Goal: Information Seeking & Learning: Learn about a topic

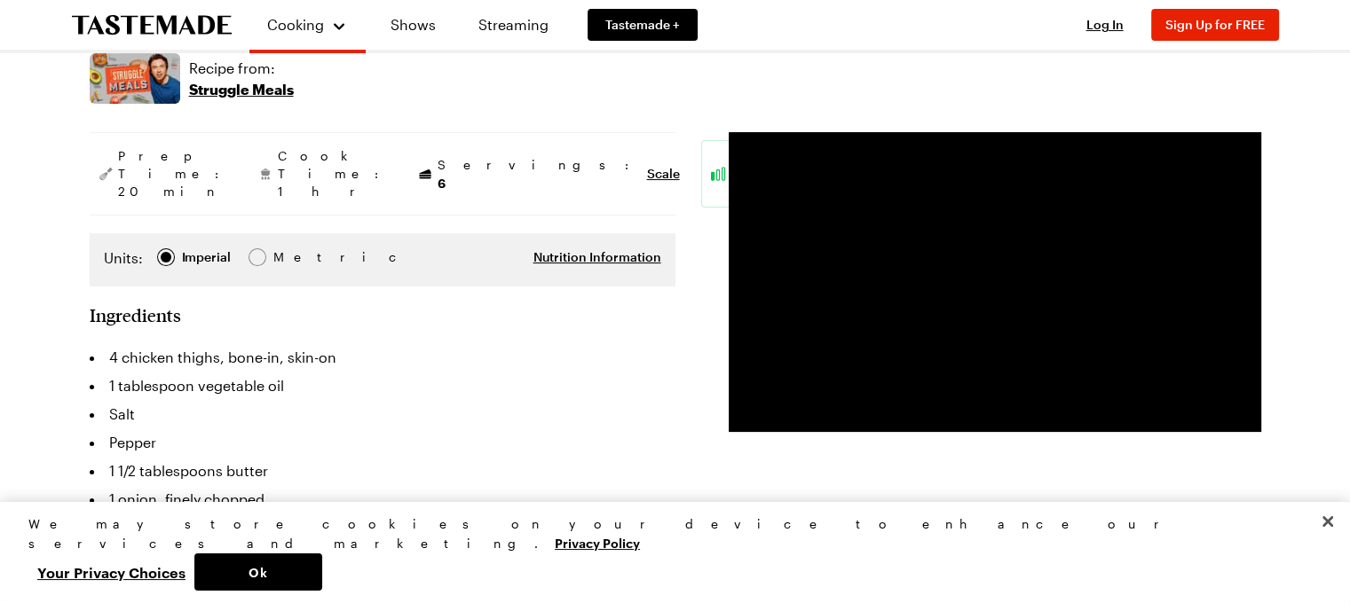
scroll to position [315, 0]
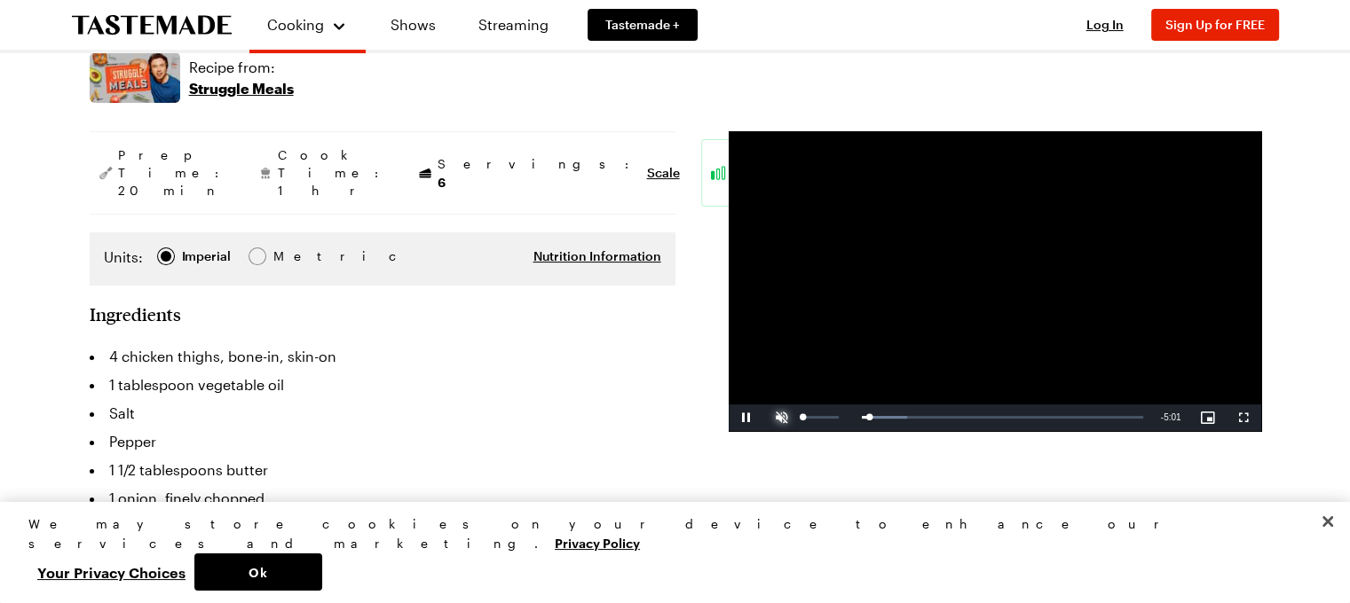
click at [780, 418] on span "Video Player" at bounding box center [781, 418] width 35 height 0
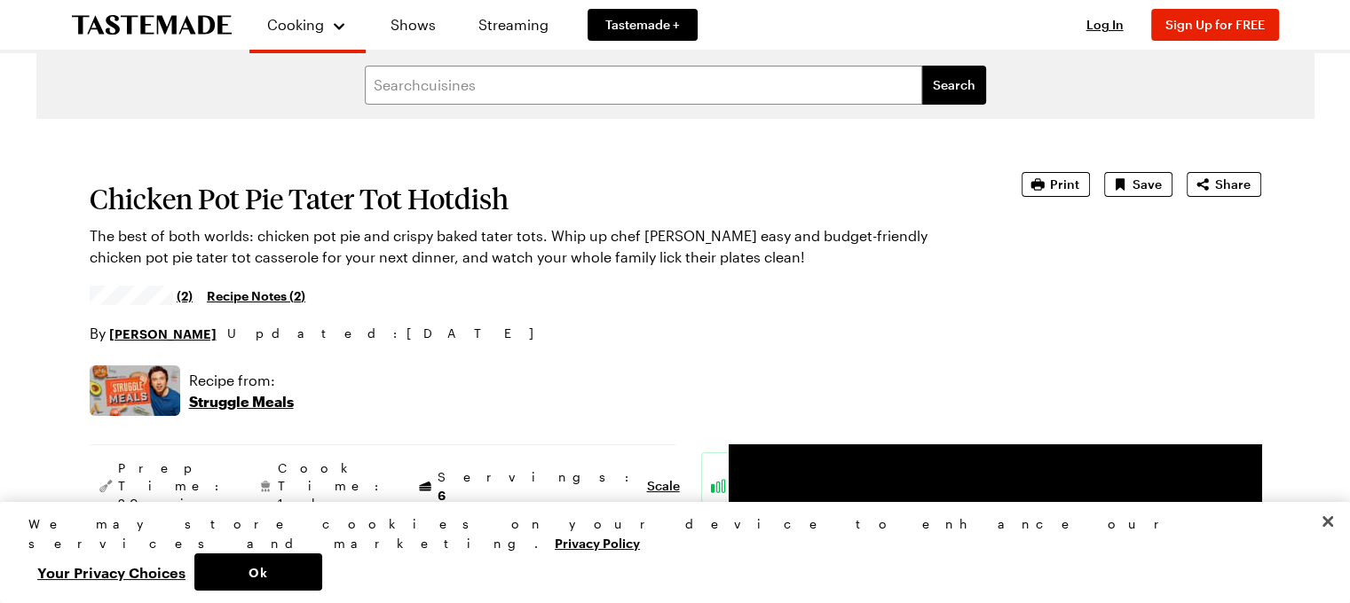
scroll to position [0, 0]
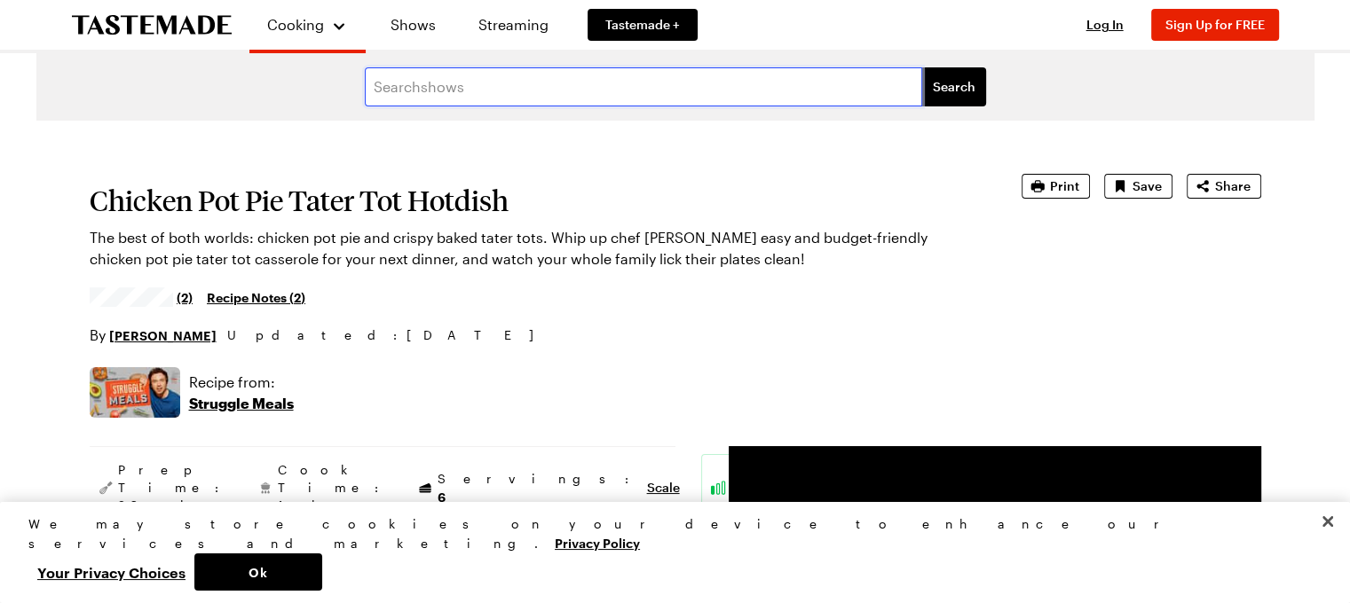
click at [441, 93] on input "text" at bounding box center [643, 86] width 557 height 39
type input "tater tot"
click at [922, 67] on button "Search" at bounding box center [954, 86] width 64 height 39
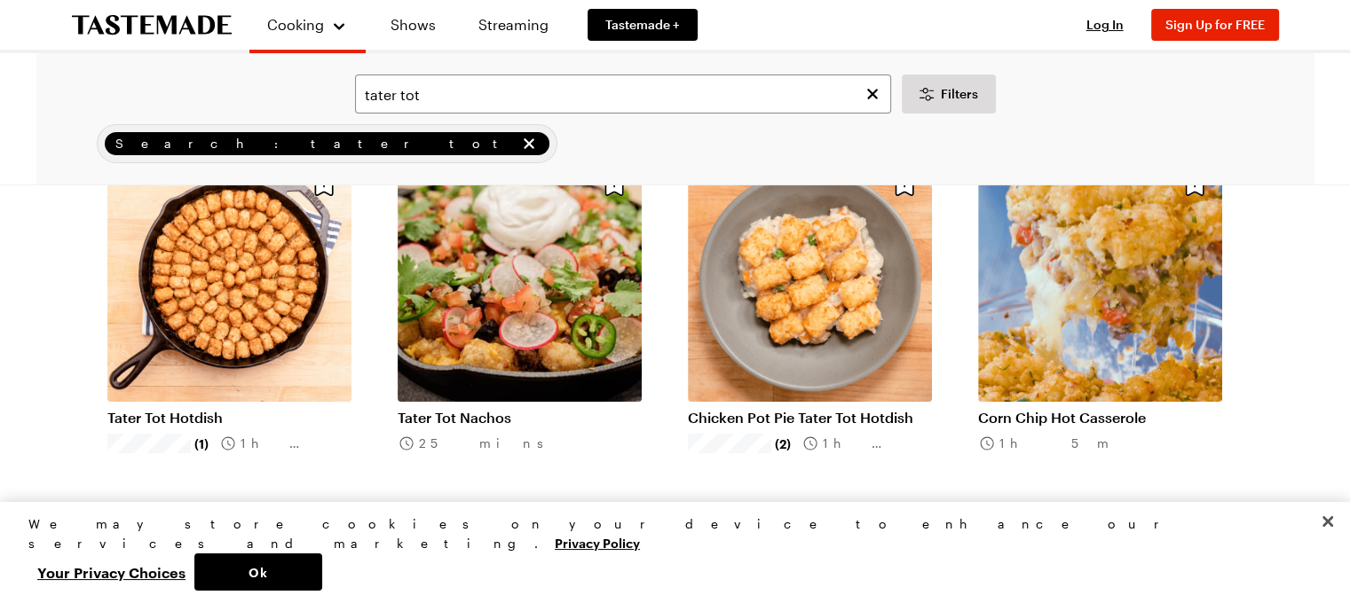
scroll to position [153, 0]
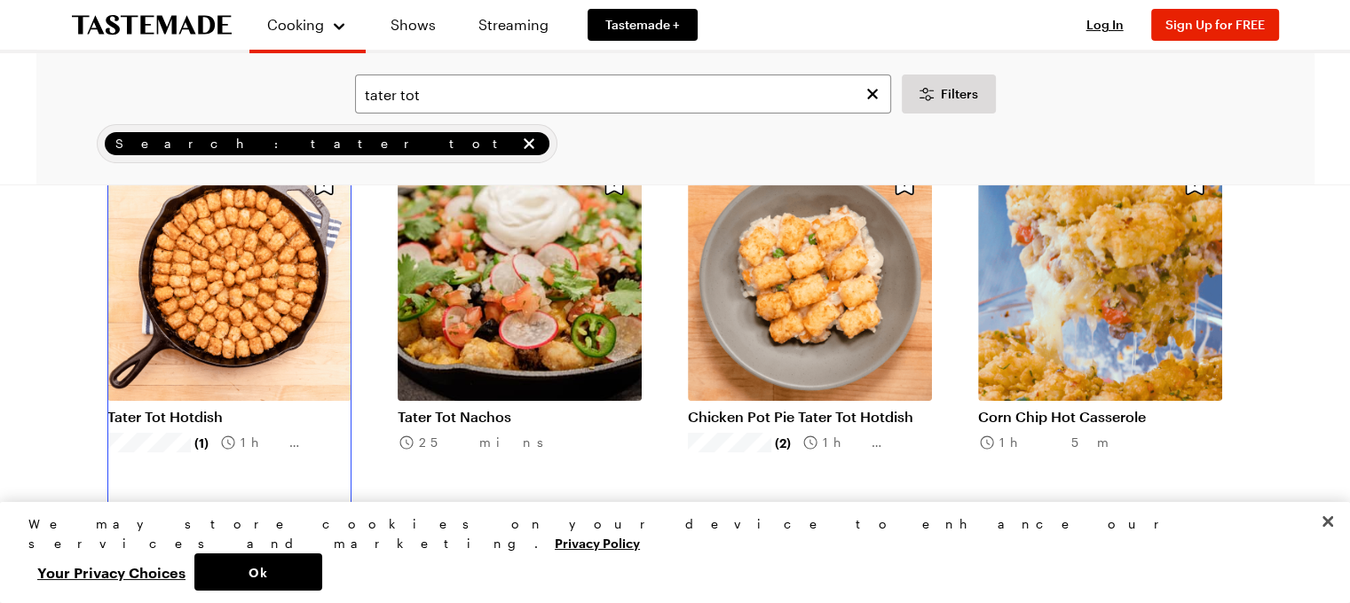
click at [227, 408] on link "Tater Tot Hotdish" at bounding box center [229, 417] width 244 height 18
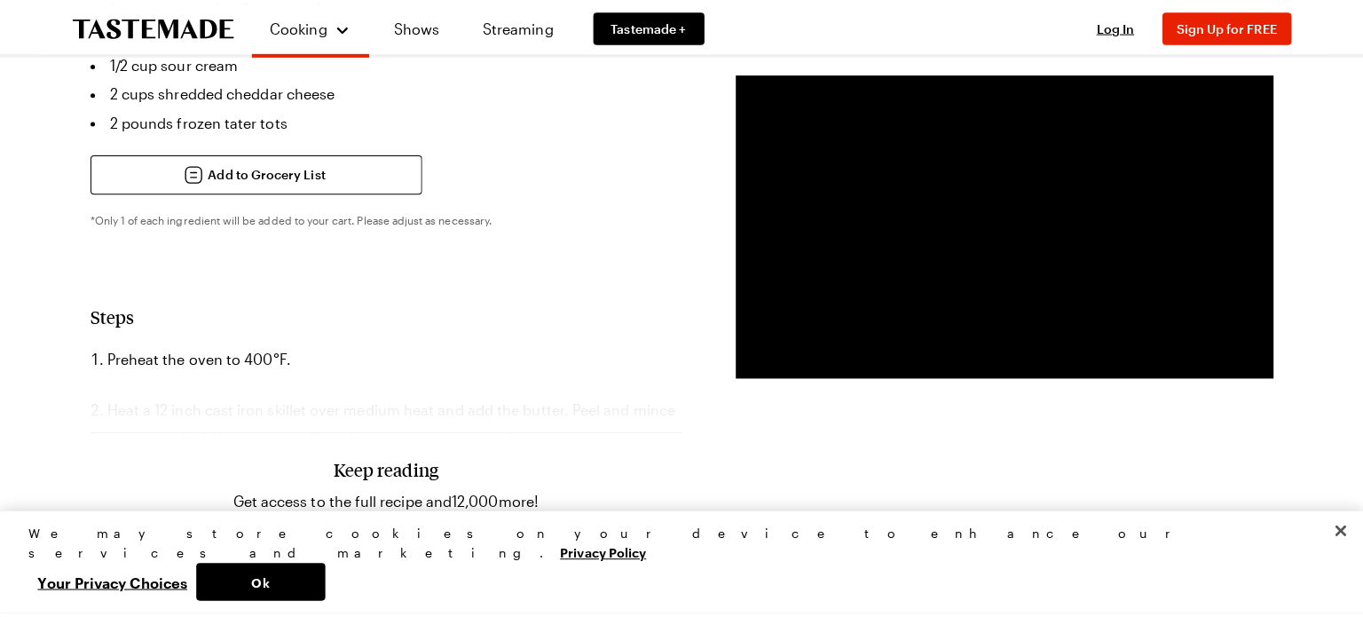
scroll to position [1054, 0]
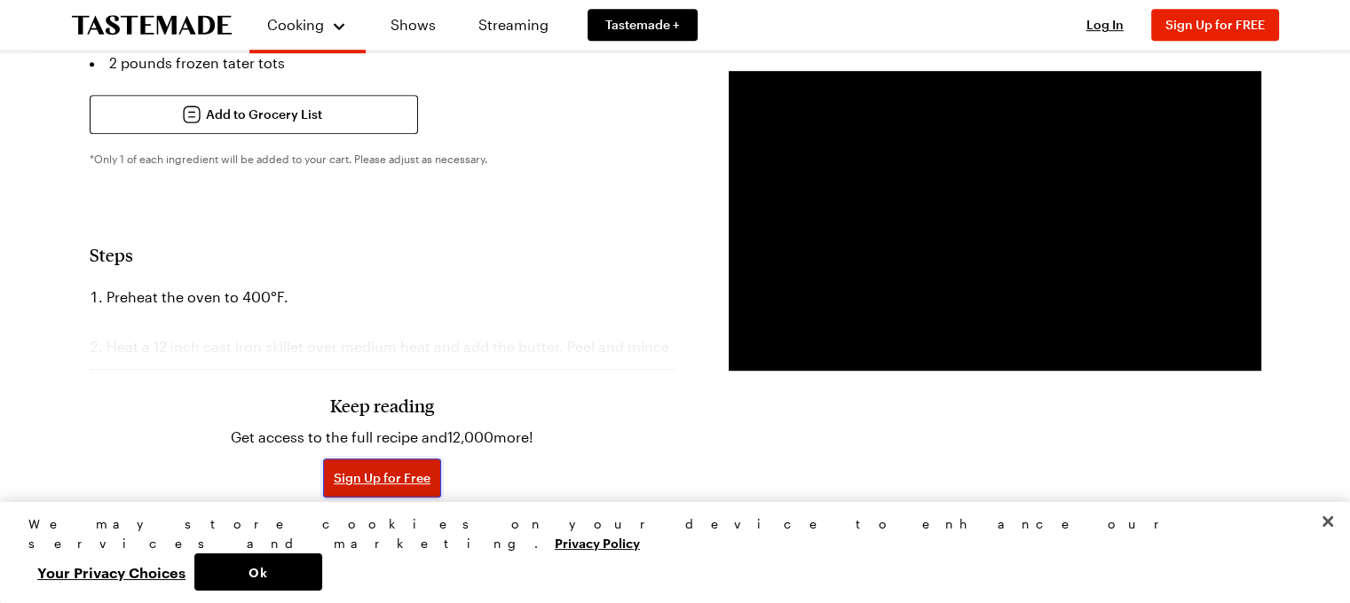
click at [369, 469] on span "Sign Up for Free" at bounding box center [382, 478] width 97 height 18
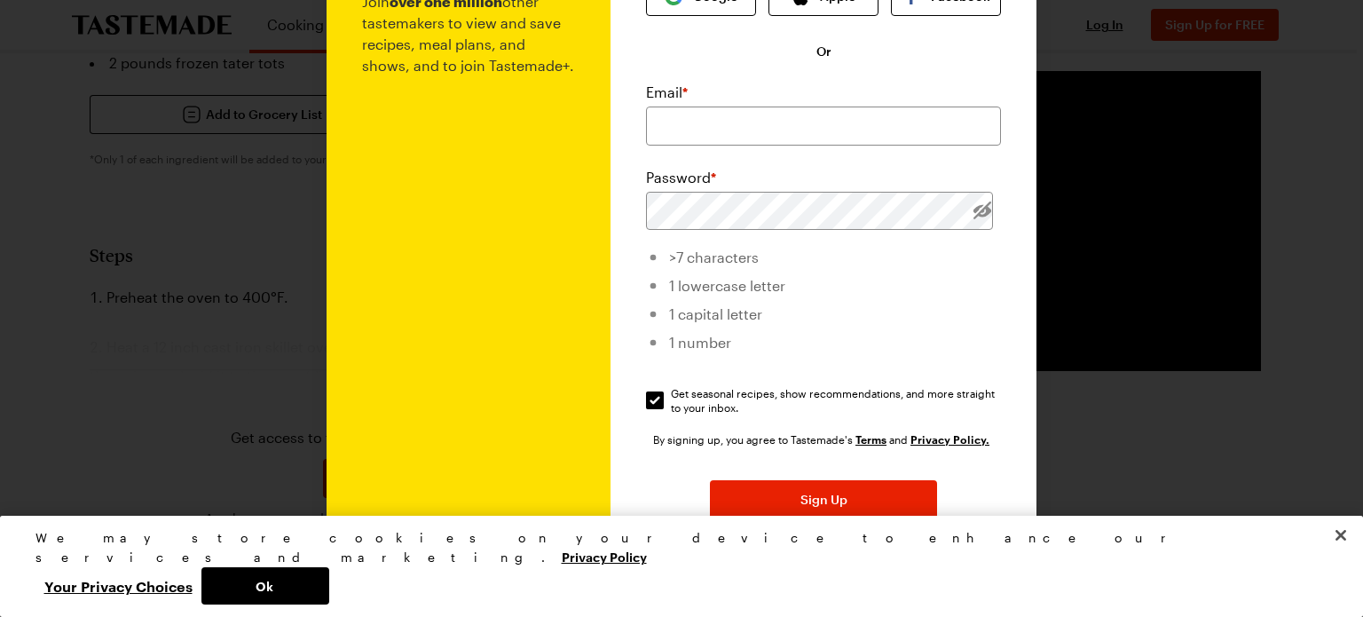
scroll to position [152, 0]
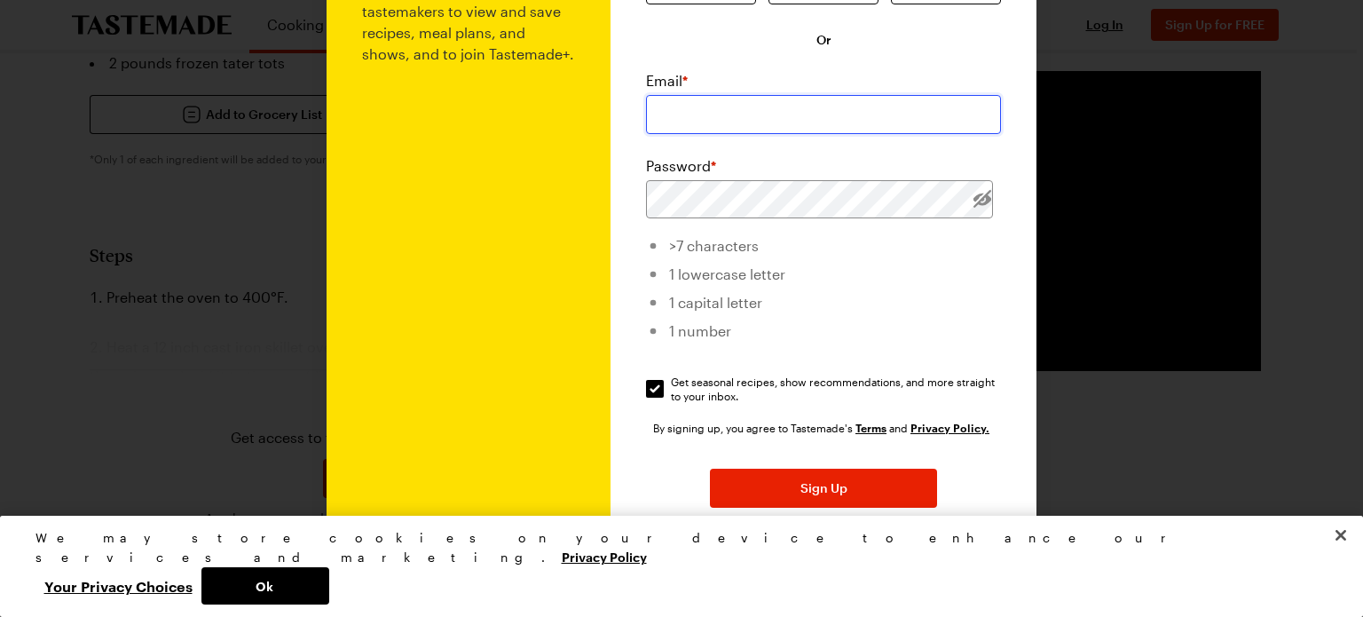
click at [697, 112] on input "email" at bounding box center [823, 114] width 355 height 39
type input "[EMAIL_ADDRESS][DOMAIN_NAME]"
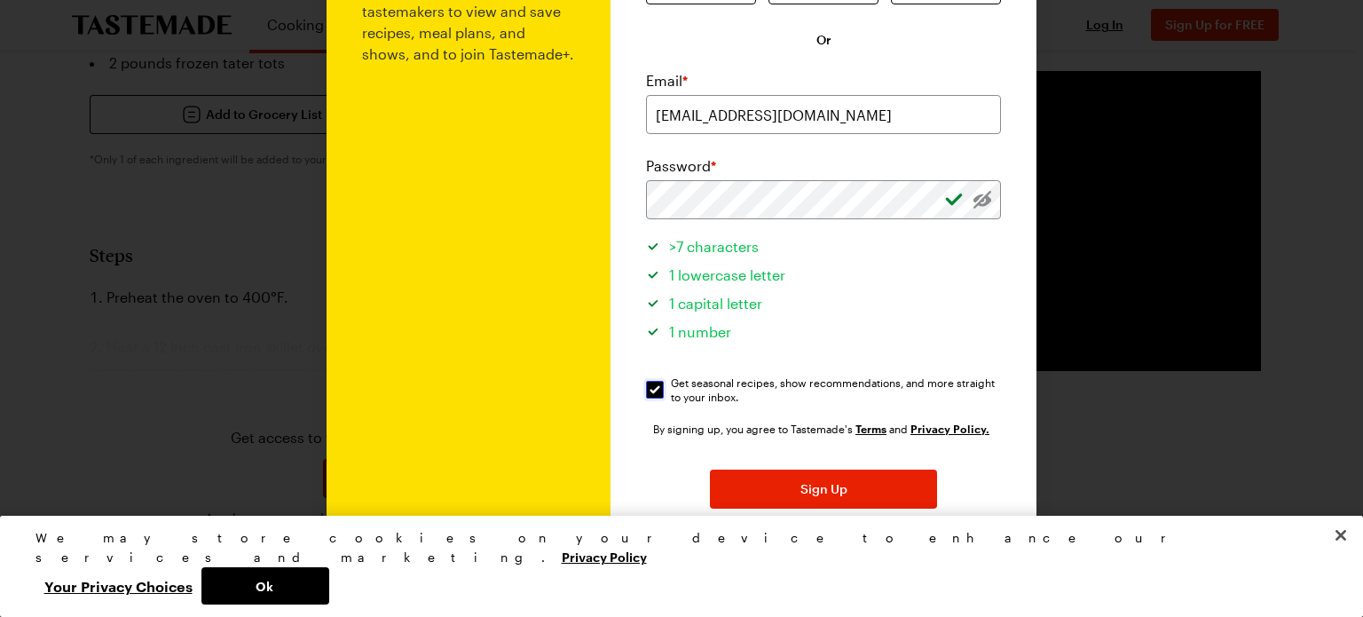
click at [646, 388] on input "Get seasonal recipes, show recommendations, and more straight to your inbox. Ge…" at bounding box center [655, 390] width 18 height 18
checkbox input "false"
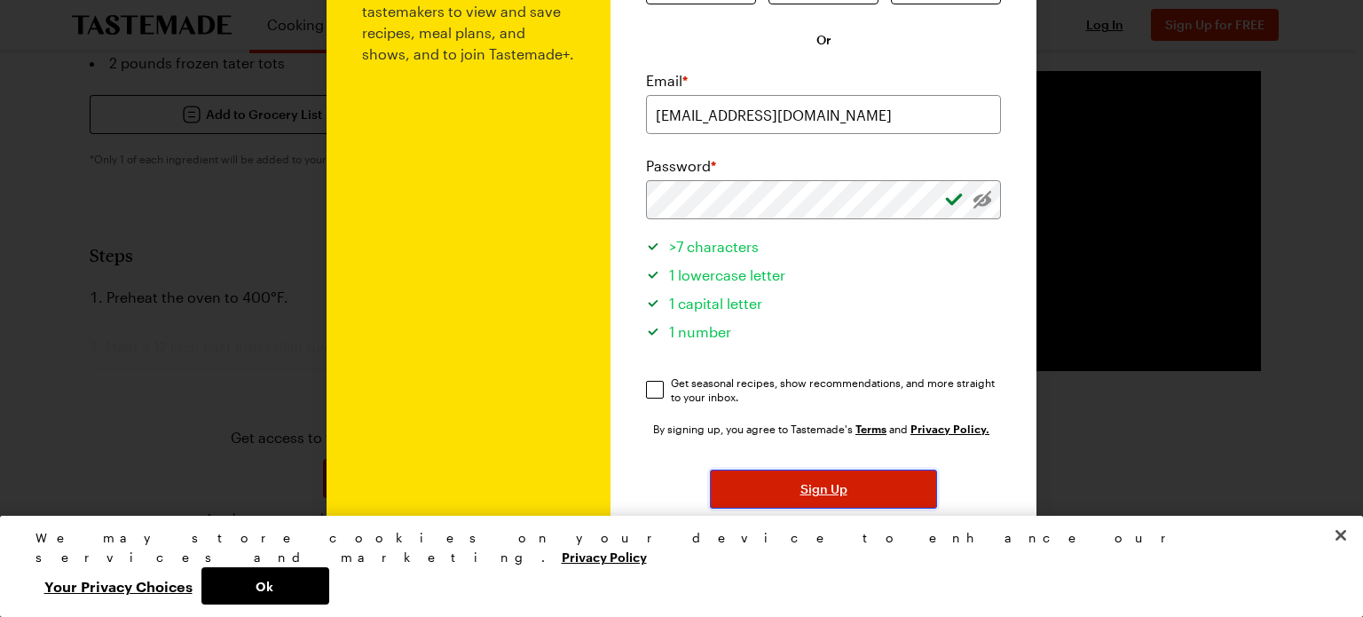
click at [823, 482] on span "Sign Up" at bounding box center [823, 489] width 47 height 18
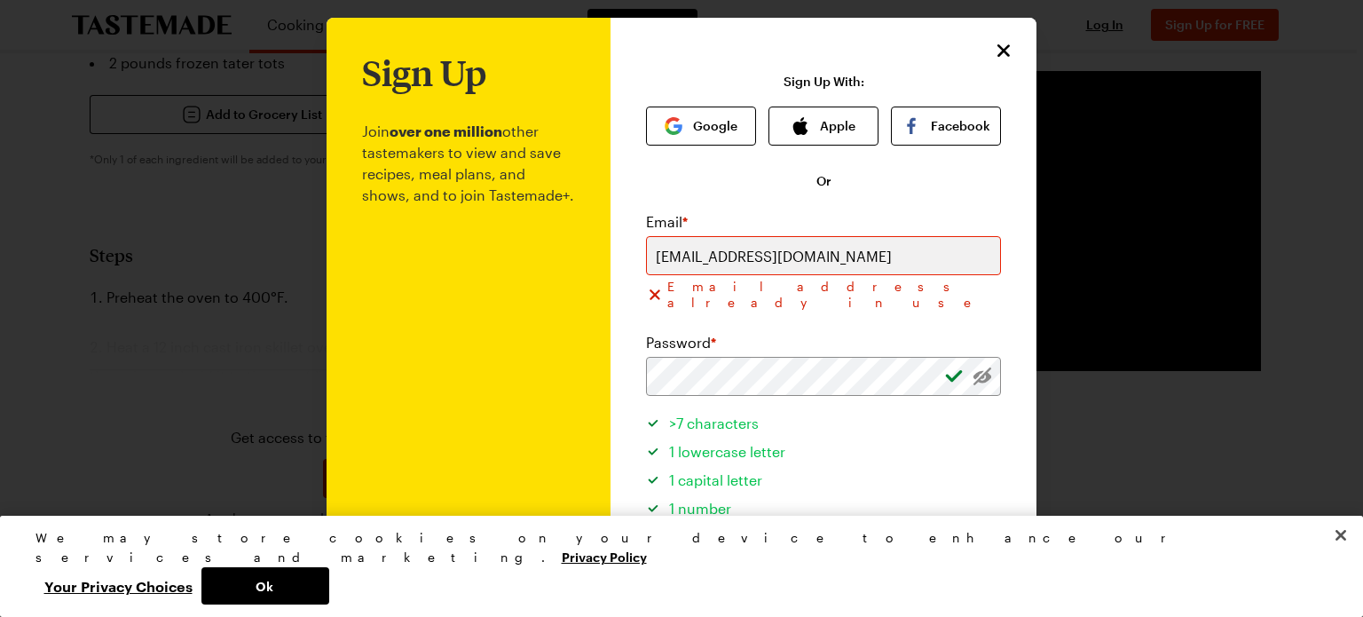
scroll to position [234, 0]
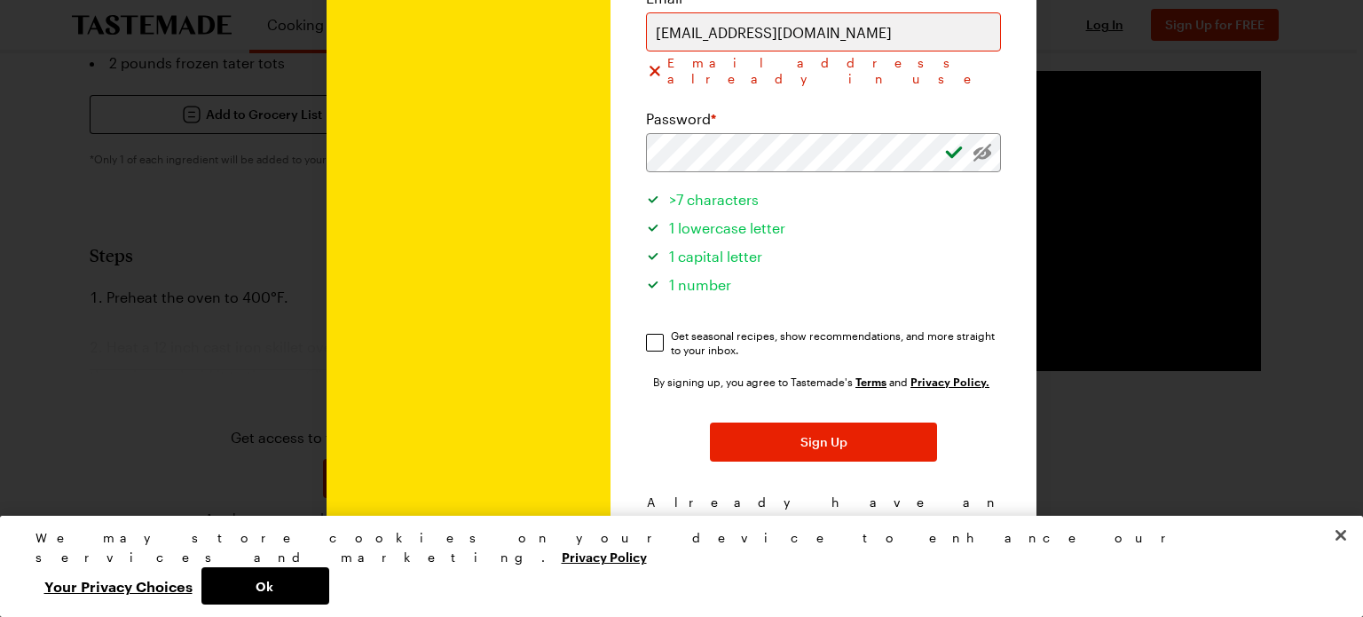
click at [905, 511] on span "Log In!" at bounding box center [908, 520] width 41 height 18
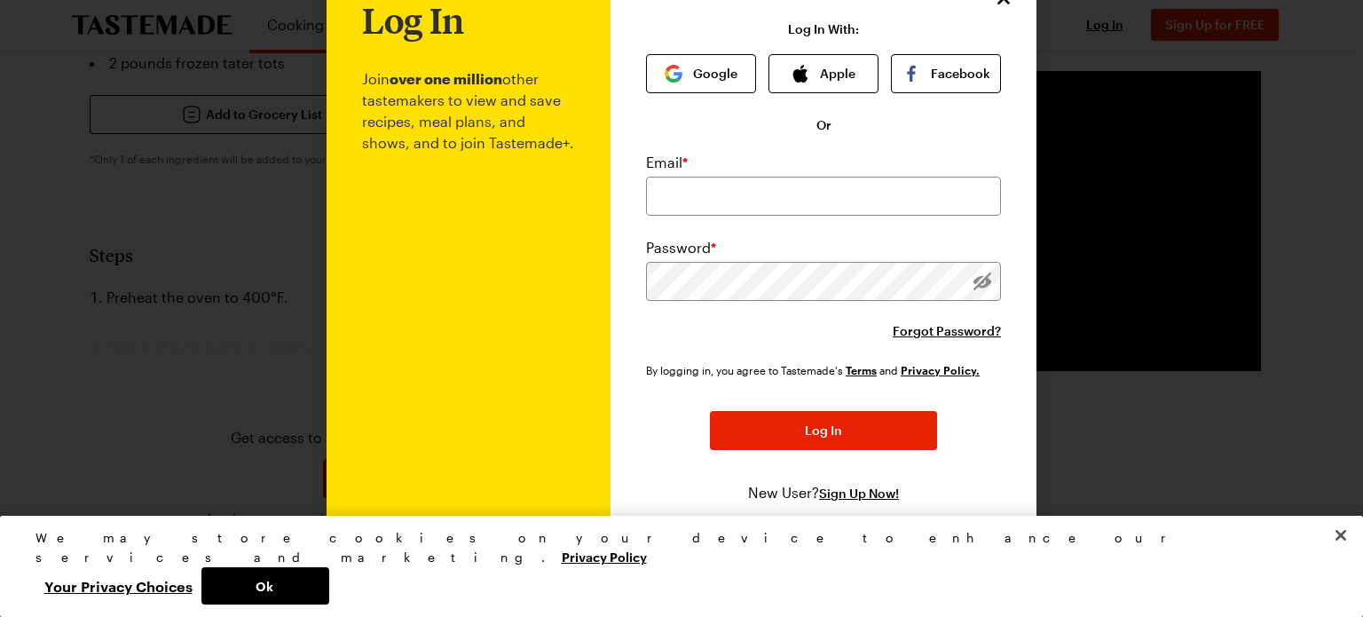
scroll to position [67, 0]
click at [936, 322] on span "Forgot Password?" at bounding box center [947, 331] width 108 height 18
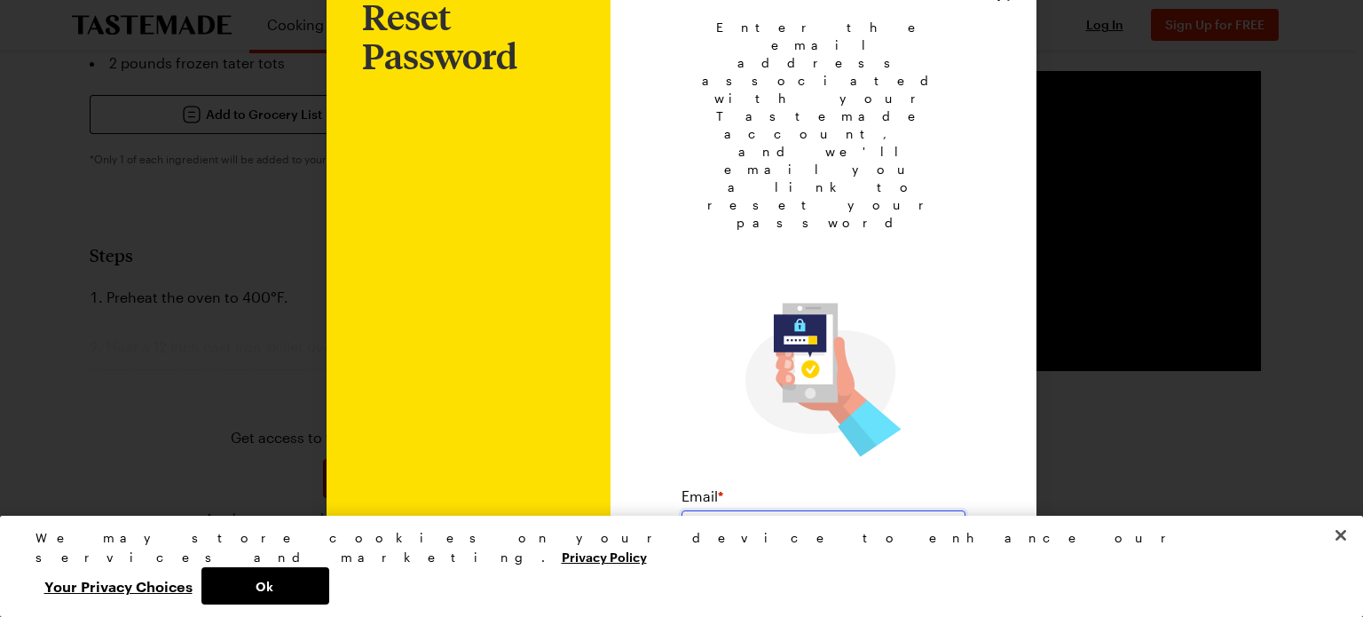
click at [724, 510] on input "email" at bounding box center [823, 529] width 284 height 39
type input "[EMAIL_ADDRESS][DOMAIN_NAME]"
click at [805, 578] on button "Submit" at bounding box center [823, 597] width 227 height 39
